Goal: Information Seeking & Learning: Learn about a topic

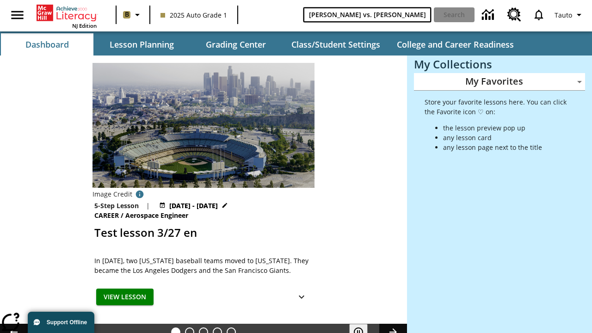
type input "[PERSON_NAME] vs. [PERSON_NAME]"
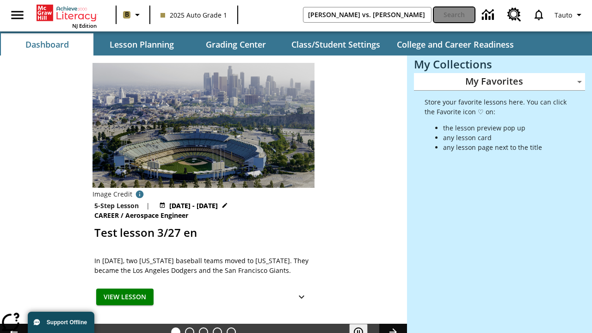
click at [454, 15] on button "Search" at bounding box center [454, 14] width 41 height 15
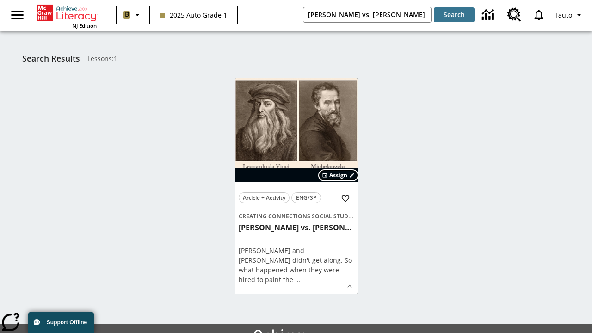
click at [339, 175] on span "Assign" at bounding box center [338, 175] width 18 height 8
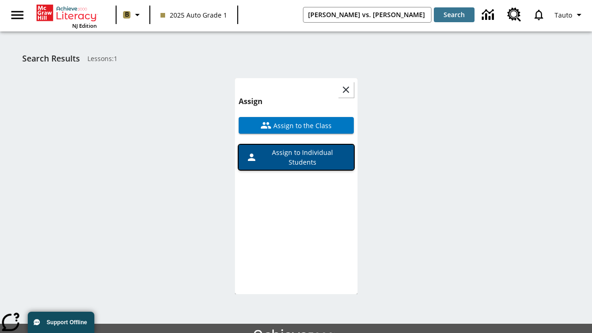
click at [296, 157] on span "Assign to Individual Students" at bounding box center [301, 157] width 89 height 19
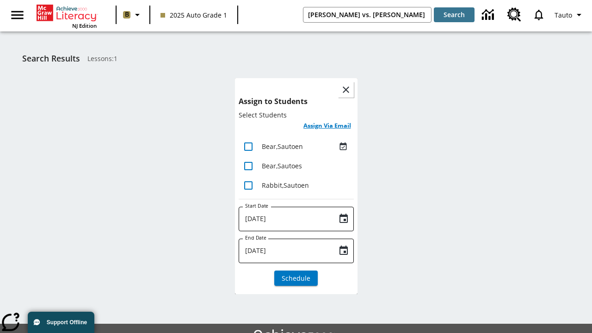
click at [327, 126] on h6 "Assign Via Email" at bounding box center [327, 125] width 48 height 11
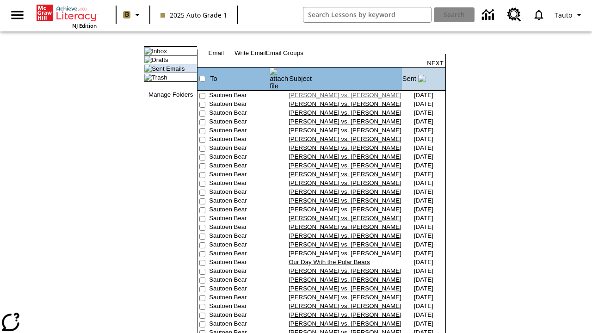
click at [319, 92] on link "[PERSON_NAME] vs. [PERSON_NAME]" at bounding box center [345, 95] width 113 height 7
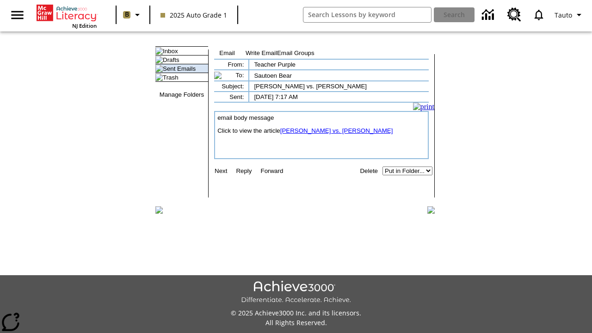
click at [331, 134] on link "[PERSON_NAME] vs. [PERSON_NAME]" at bounding box center [336, 130] width 113 height 7
